Goal: Use online tool/utility: Use online tool/utility

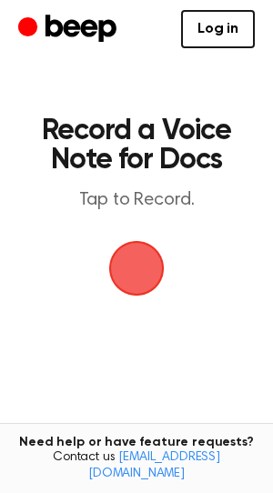
click at [134, 277] on span "button" at bounding box center [136, 268] width 87 height 87
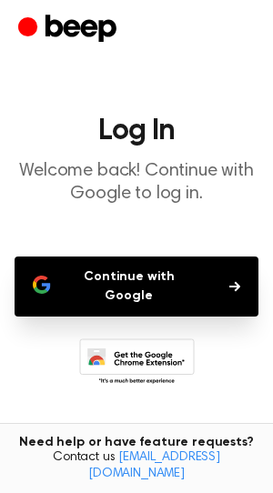
click at [139, 282] on button "Continue with Google" at bounding box center [137, 287] width 244 height 60
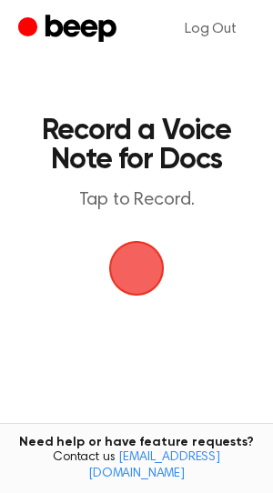
click at [143, 266] on span "button" at bounding box center [136, 268] width 67 height 67
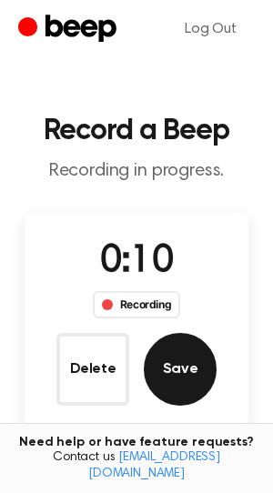
click at [188, 360] on button "Save" at bounding box center [180, 369] width 73 height 73
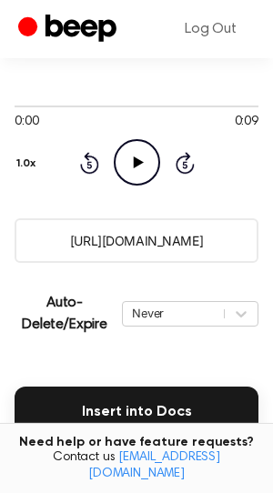
scroll to position [288, 0]
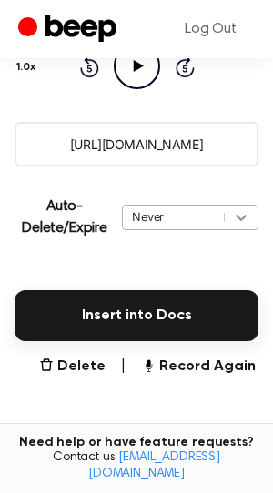
click at [235, 215] on icon at bounding box center [241, 217] width 18 height 18
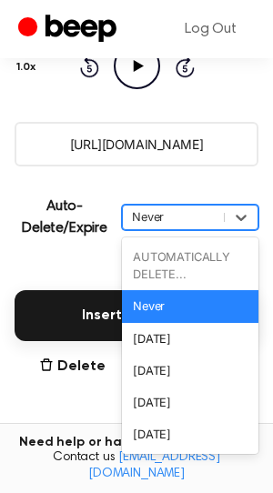
click at [47, 268] on div "Insert into Docs" at bounding box center [137, 304] width 244 height 73
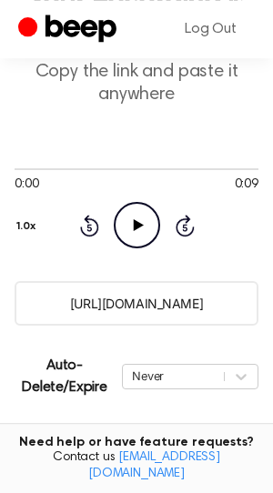
scroll to position [96, 0]
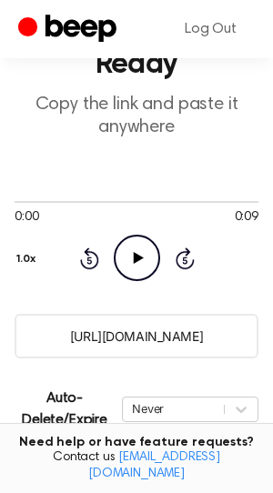
click at [157, 340] on input "[URL][DOMAIN_NAME]" at bounding box center [137, 336] width 244 height 45
click at [148, 257] on icon "Play Audio" at bounding box center [137, 258] width 46 height 46
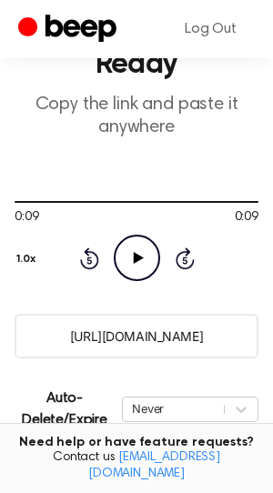
click at [138, 269] on icon "Play Audio" at bounding box center [137, 258] width 46 height 46
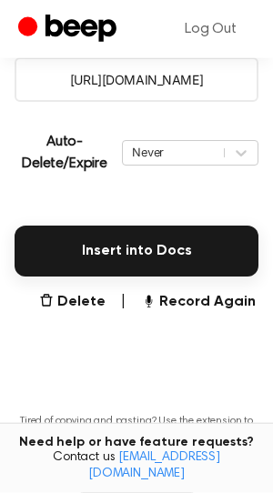
scroll to position [384, 0]
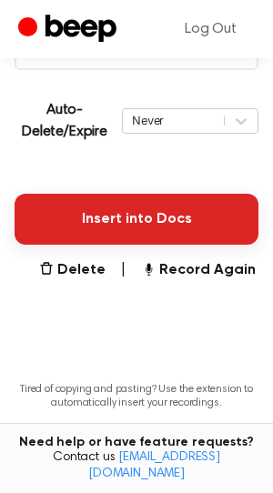
click at [142, 208] on button "Insert into Docs" at bounding box center [137, 219] width 244 height 51
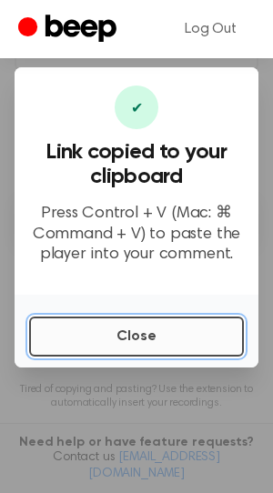
click at [165, 340] on button "Close" at bounding box center [136, 337] width 215 height 40
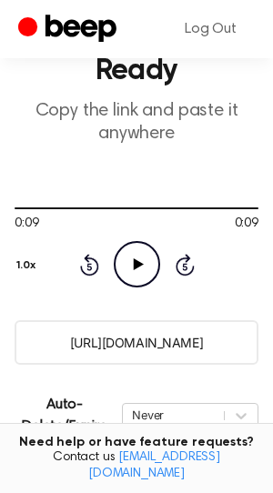
scroll to position [0, 0]
